Goal: Check status: Check status

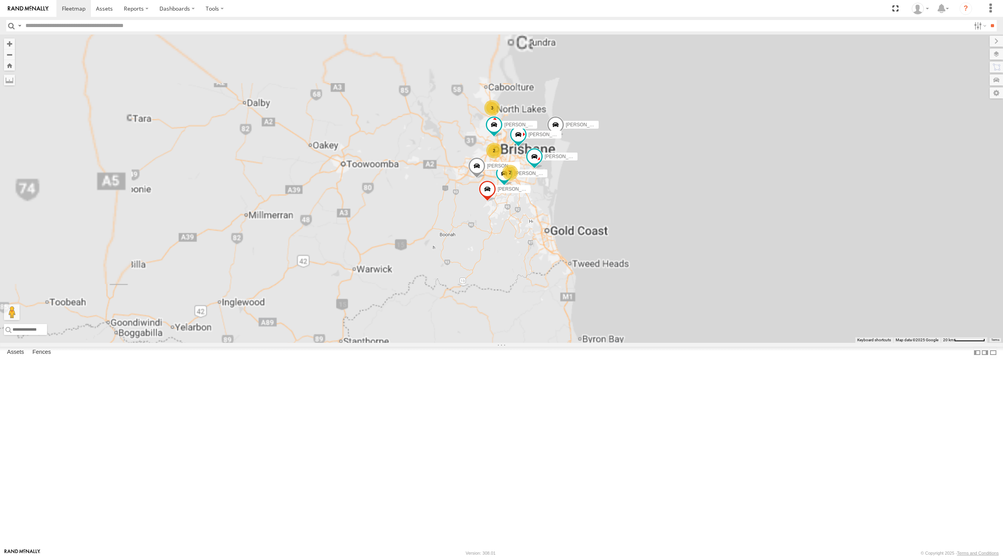
drag, startPoint x: 585, startPoint y: 174, endPoint x: 575, endPoint y: 190, distance: 18.8
click at [581, 178] on div "[PERSON_NAME] - 571IW2 [PERSON_NAME] B - Corolla [PERSON_NAME] - 347FB3 2 3 [PE…" at bounding box center [501, 188] width 1003 height 308
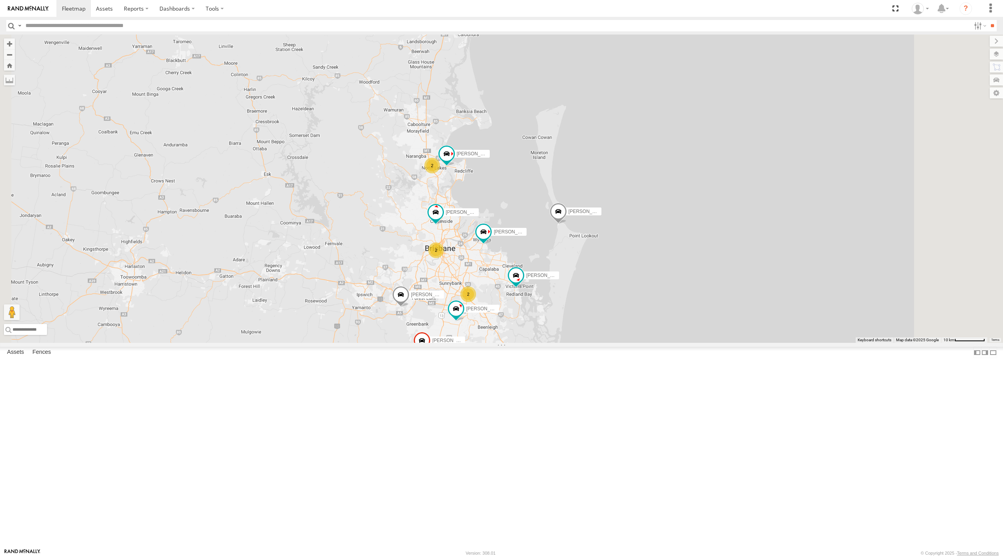
drag, startPoint x: 560, startPoint y: 301, endPoint x: 571, endPoint y: 275, distance: 28.6
click at [571, 275] on div "[PERSON_NAME] - 571IW2 [PERSON_NAME] - Corolla [PERSON_NAME] - 347FB3 [PERSON_N…" at bounding box center [501, 188] width 1003 height 308
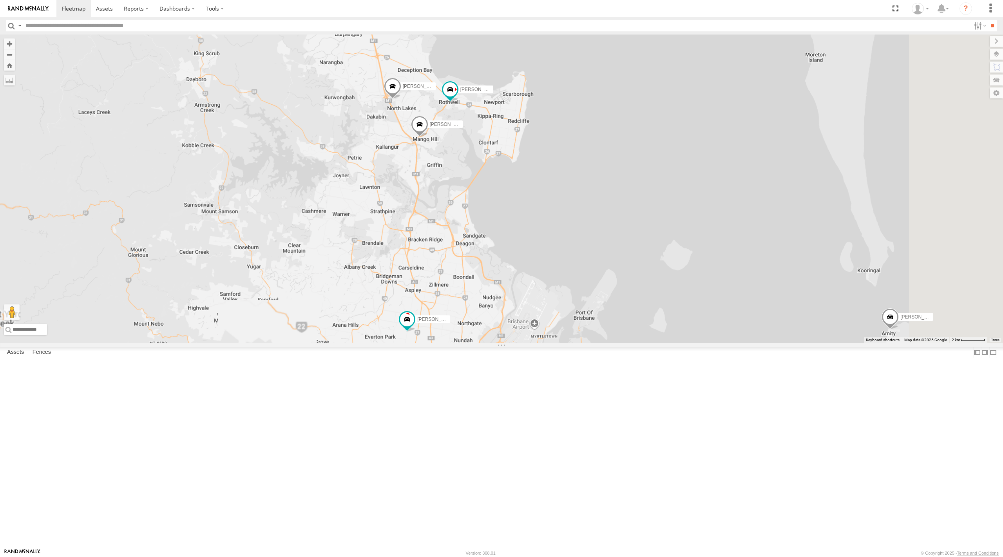
drag, startPoint x: 535, startPoint y: 241, endPoint x: 542, endPoint y: 261, distance: 21.3
click at [542, 261] on div "[PERSON_NAME] - 571IW2 [PERSON_NAME] B - Corolla [PERSON_NAME] - 347FB3 [PERSON…" at bounding box center [501, 188] width 1003 height 308
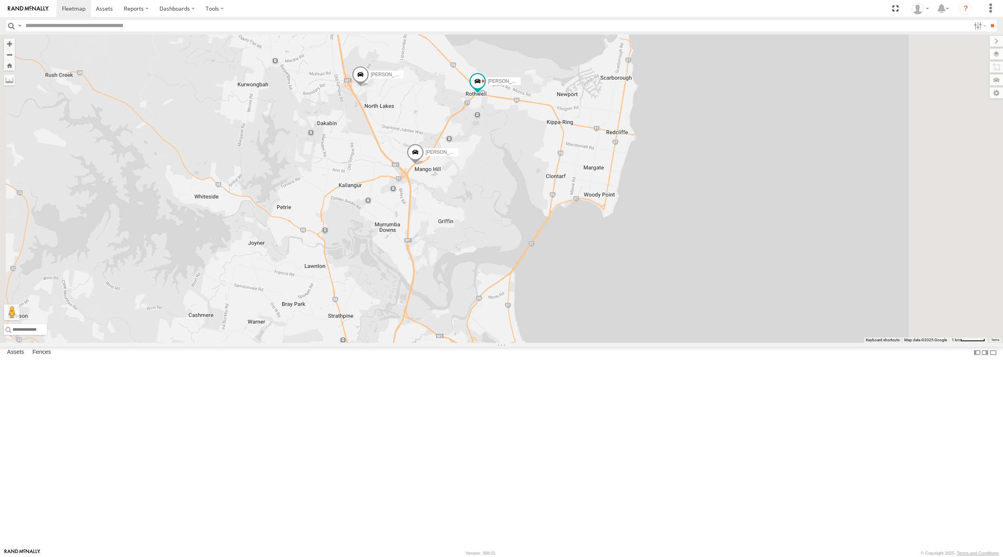
click at [424, 165] on span at bounding box center [415, 153] width 17 height 21
click at [563, 336] on div "[PERSON_NAME] - 571IW2 [PERSON_NAME] B - Corolla [PERSON_NAME] - 347FB3 [PERSON…" at bounding box center [501, 188] width 1003 height 308
click at [582, 343] on div "[PERSON_NAME] - 571IW2 [PERSON_NAME] B - Corolla [PERSON_NAME] - 347FB3 [PERSON…" at bounding box center [501, 188] width 1003 height 308
drag, startPoint x: 552, startPoint y: 349, endPoint x: 568, endPoint y: 325, distance: 28.0
click at [567, 326] on div "[PERSON_NAME] - 571IW2 [PERSON_NAME] B - Corolla [PERSON_NAME] - 347FB3 [PERSON…" at bounding box center [501, 188] width 1003 height 308
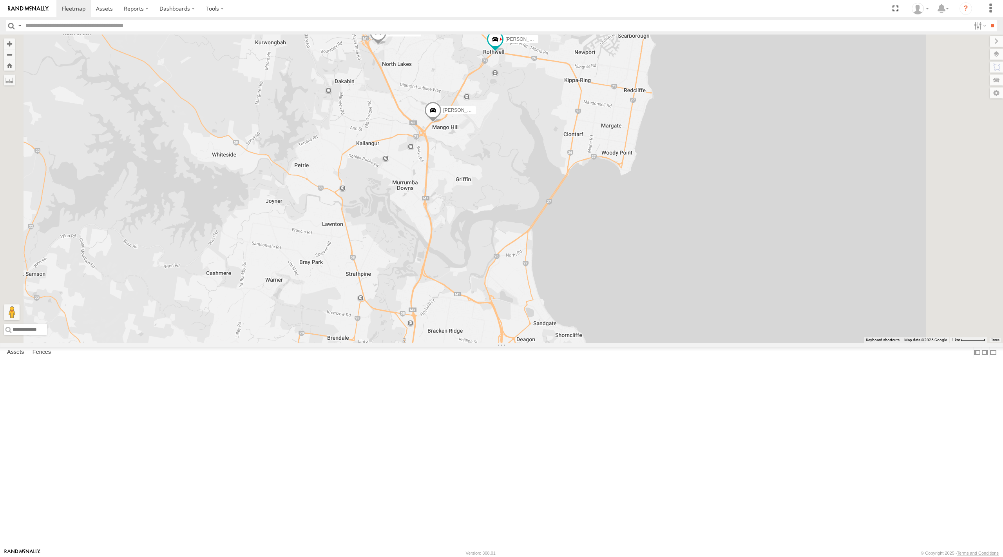
click at [568, 323] on div "[PERSON_NAME] - 571IW2 [PERSON_NAME] B - Corolla [PERSON_NAME] - 347FB3 [PERSON…" at bounding box center [501, 188] width 1003 height 308
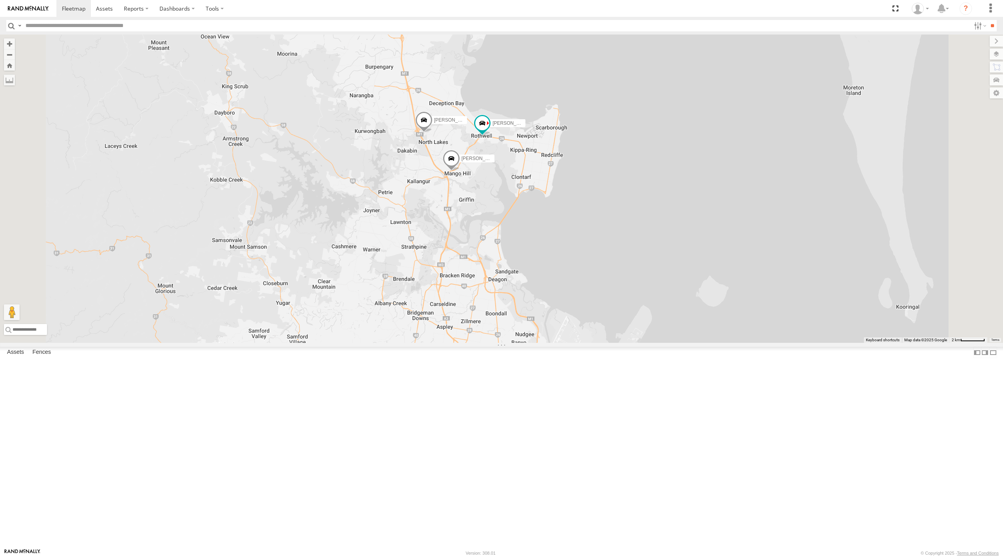
click at [460, 171] on span at bounding box center [451, 160] width 17 height 21
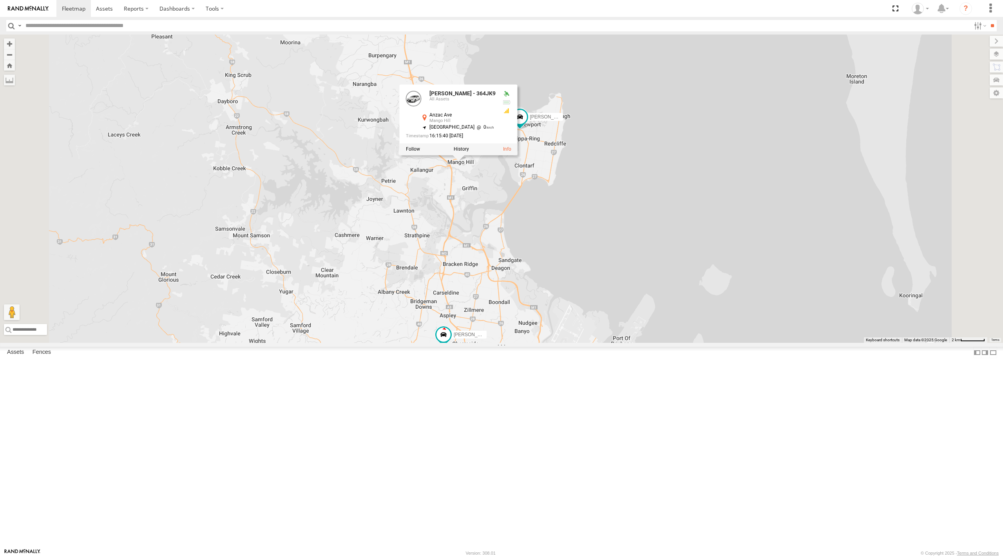
drag, startPoint x: 563, startPoint y: 342, endPoint x: 566, endPoint y: 330, distance: 12.5
click at [563, 337] on div "[PERSON_NAME] - 571IW2 [PERSON_NAME] B - Corolla [PERSON_NAME] - 347FB3 [PERSON…" at bounding box center [501, 188] width 1003 height 308
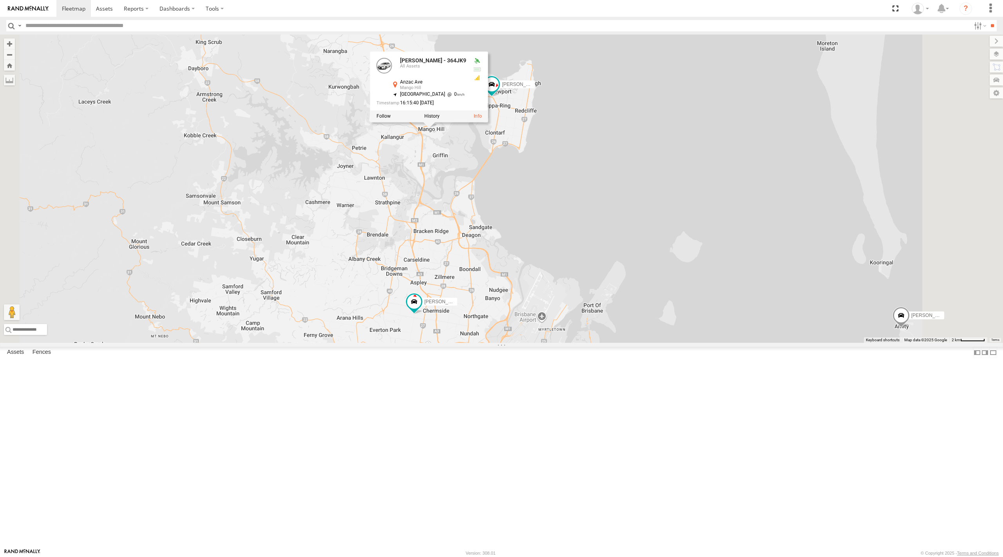
click at [421, 383] on span at bounding box center [412, 371] width 17 height 21
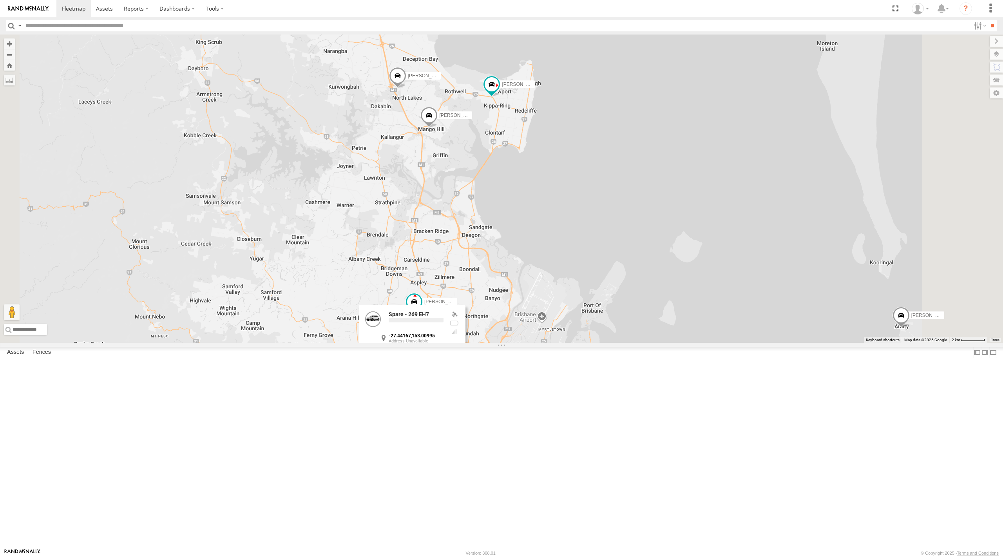
click at [616, 343] on div "[PERSON_NAME] - 571IW2 [PERSON_NAME] - Corolla [PERSON_NAME] - 347FB3 [PERSON_N…" at bounding box center [501, 188] width 1003 height 308
click at [556, 343] on div "[PERSON_NAME] - 571IW2 [PERSON_NAME] - Corolla [PERSON_NAME] - 347FB3 [PERSON_N…" at bounding box center [501, 188] width 1003 height 308
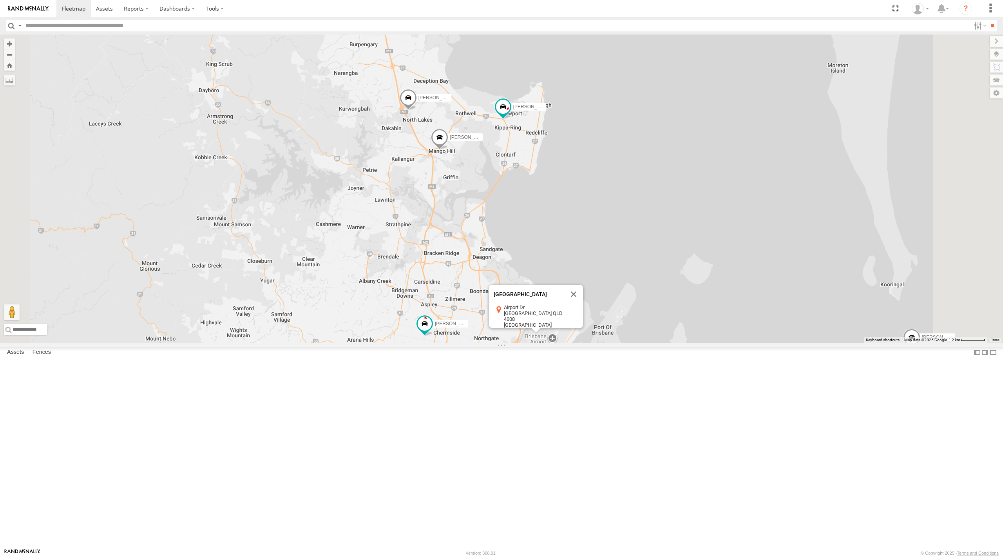
drag, startPoint x: 511, startPoint y: 320, endPoint x: 522, endPoint y: 344, distance: 25.8
click at [522, 343] on div "[PERSON_NAME] - 571IW2 [PERSON_NAME] - Corolla [PERSON_NAME] - 347FB3 [PERSON_N…" at bounding box center [501, 188] width 1003 height 308
click at [583, 303] on button "Close" at bounding box center [573, 294] width 19 height 19
click at [417, 110] on span at bounding box center [408, 99] width 17 height 21
click at [513, 292] on div "[PERSON_NAME] - 571IW2 [PERSON_NAME] - Corolla [PERSON_NAME] - 347FB3 [PERSON_N…" at bounding box center [501, 188] width 1003 height 308
